Goal: Feedback & Contribution: Leave review/rating

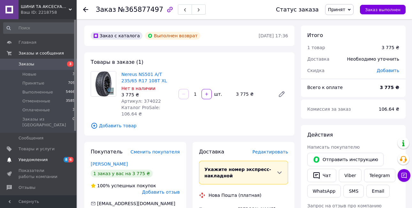
click at [41, 157] on link "Уведомления 8 6" at bounding box center [39, 160] width 79 height 11
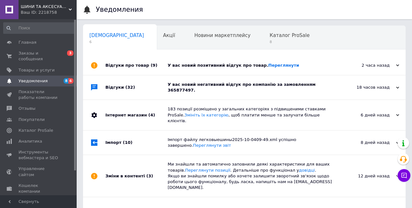
scroll to position [0, 2]
click at [375, 87] on div "18 часов назад" at bounding box center [368, 88] width 64 height 6
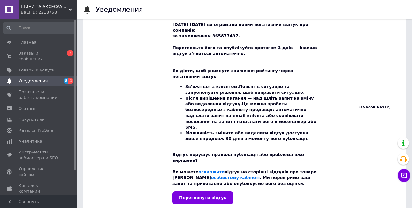
scroll to position [103, 0]
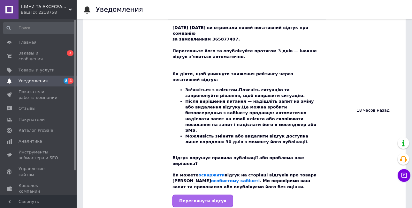
click at [209, 199] on span "Переглянути відгук" at bounding box center [202, 201] width 47 height 5
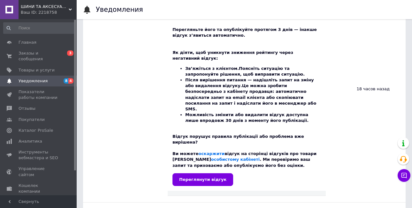
scroll to position [154, 0]
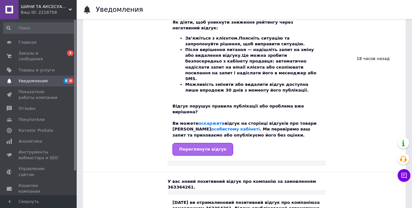
click at [216, 147] on span "Переглянути відгук" at bounding box center [202, 149] width 47 height 5
click at [36, 108] on span "Отзывы" at bounding box center [39, 109] width 41 height 6
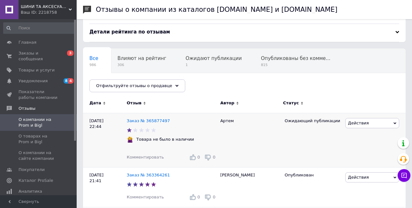
scroll to position [25, 0]
click at [154, 120] on link "Заказ № 365877497" at bounding box center [148, 120] width 43 height 5
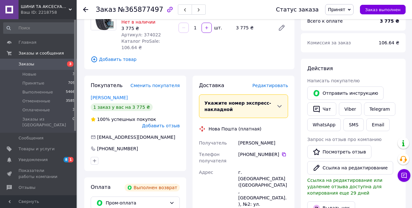
scroll to position [75, 0]
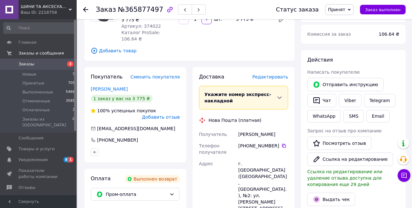
click at [165, 119] on span "Добавить отзыв" at bounding box center [161, 117] width 38 height 5
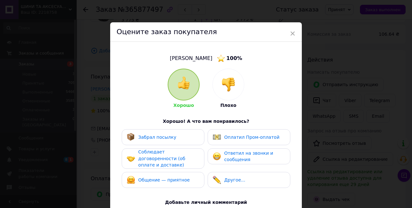
click at [226, 84] on img at bounding box center [228, 85] width 14 height 14
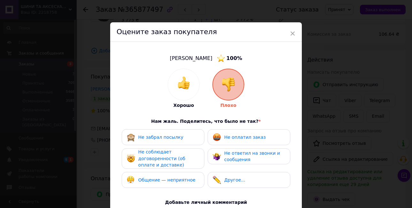
click at [224, 136] on span "Не оплатил заказ" at bounding box center [245, 137] width 42 height 5
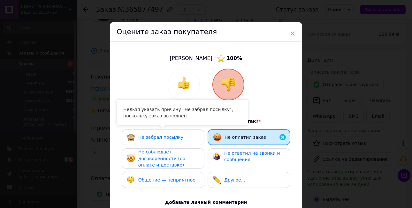
click at [180, 137] on div "Не забрал посылку" at bounding box center [163, 137] width 73 height 8
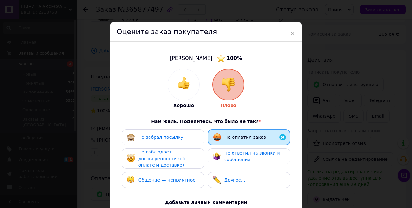
drag, startPoint x: 283, startPoint y: 137, endPoint x: 275, endPoint y: 140, distance: 9.0
click at [283, 136] on img at bounding box center [283, 138] width 8 height 8
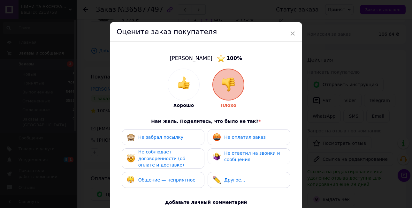
click at [254, 154] on span "Не ответил на звонки и сообщения" at bounding box center [252, 157] width 56 height 12
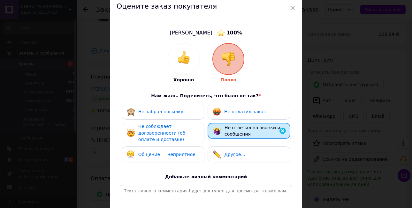
click at [184, 154] on span "Общение — неприятное" at bounding box center [166, 154] width 57 height 5
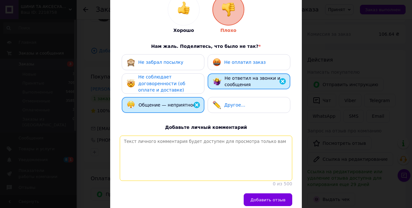
click at [182, 164] on textarea at bounding box center [206, 158] width 173 height 45
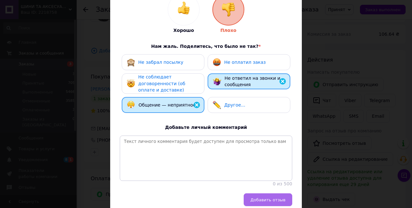
click at [271, 201] on span "Добавить отзыв" at bounding box center [268, 200] width 35 height 5
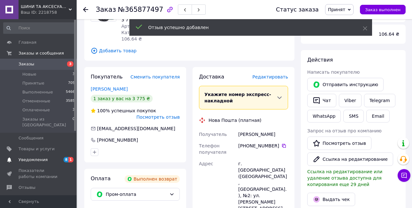
click at [53, 157] on span "Уведомления" at bounding box center [39, 160] width 41 height 6
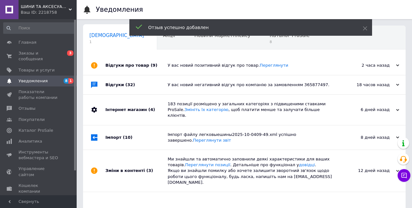
scroll to position [0, 2]
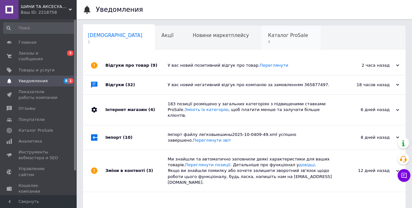
click at [268, 42] on span "8" at bounding box center [288, 42] width 40 height 5
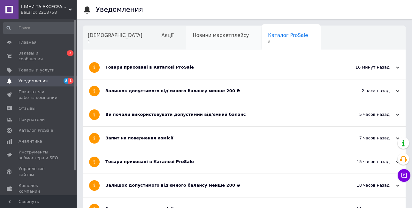
click at [191, 39] on div "Новини маркетплейсу" at bounding box center [223, 38] width 75 height 24
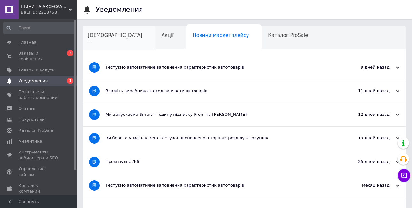
click at [102, 39] on div "Сповіщення 1" at bounding box center [118, 38] width 74 height 24
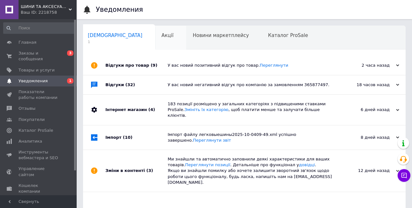
click at [155, 41] on div "Акції" at bounding box center [170, 38] width 31 height 24
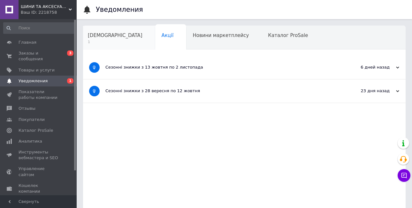
click at [104, 39] on div "Сповіщення 1" at bounding box center [118, 38] width 74 height 24
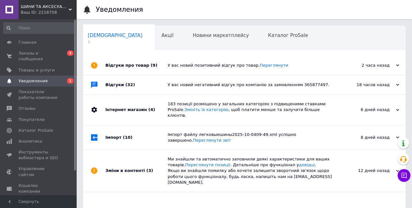
click at [328, 70] on div "У вас новий позитивний відгук про товар. Переглянути" at bounding box center [252, 65] width 168 height 19
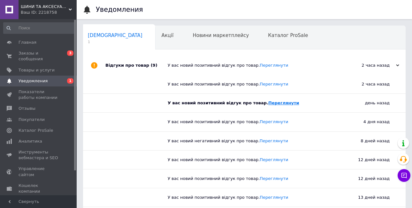
click at [276, 103] on link "Переглянути" at bounding box center [283, 103] width 31 height 5
click at [193, 36] on span "Новини маркетплейсу" at bounding box center [221, 36] width 56 height 6
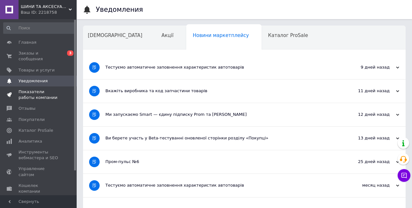
click at [38, 95] on span "Показатели работы компании" at bounding box center [39, 95] width 41 height 12
